Goal: Task Accomplishment & Management: Use online tool/utility

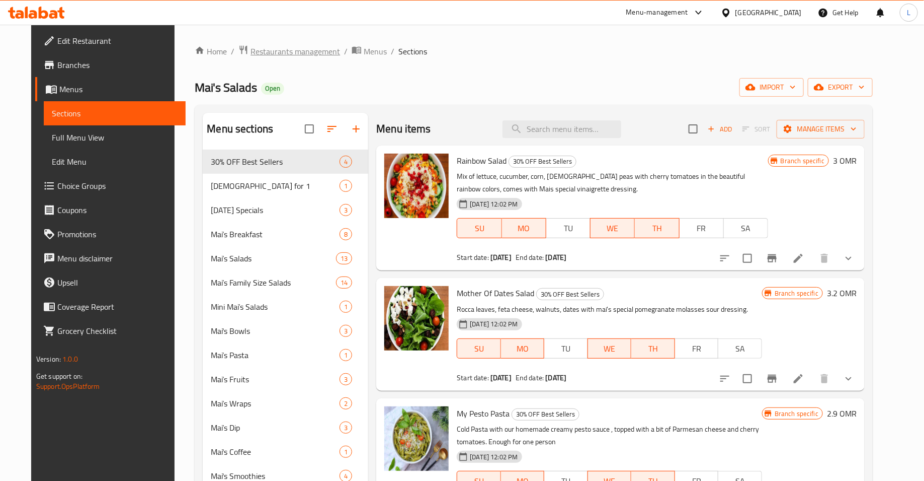
click at [257, 53] on span "Restaurants management" at bounding box center [296, 51] width 90 height 12
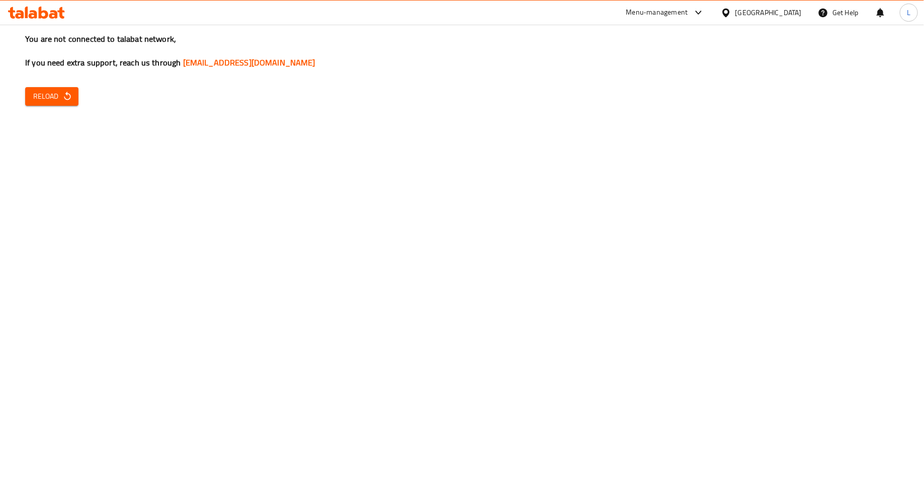
click at [66, 94] on icon "button" at bounding box center [67, 96] width 7 height 9
click at [85, 95] on div "You are not connected to talabat network, If you need extra support, reach us t…" at bounding box center [462, 240] width 924 height 481
click at [56, 96] on span "Reload" at bounding box center [51, 96] width 37 height 13
click at [35, 87] on button "Reload" at bounding box center [51, 96] width 53 height 19
